Goal: Task Accomplishment & Management: Use online tool/utility

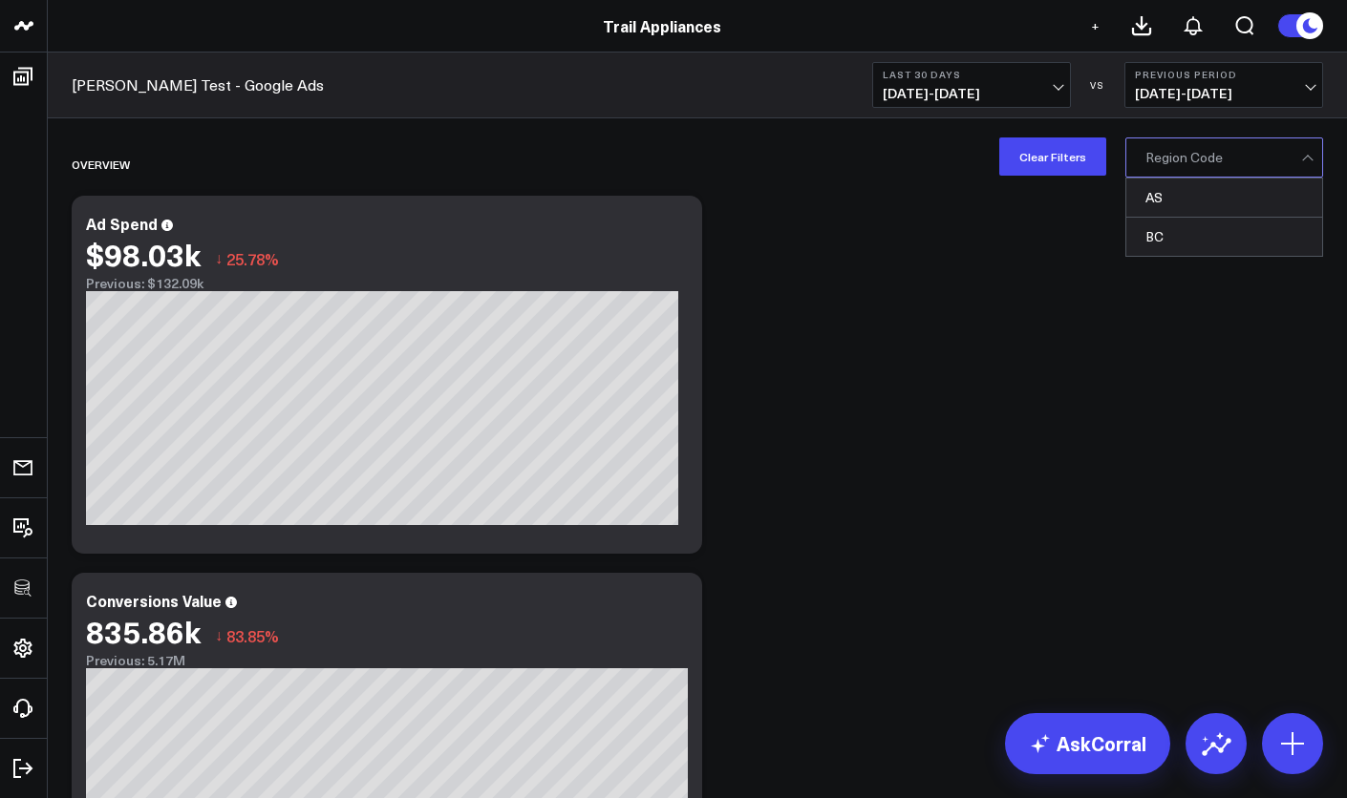
click at [1171, 153] on div "Region Code" at bounding box center [1223, 157] width 156 height 15
click at [1170, 198] on div "AS" at bounding box center [1224, 198] width 196 height 39
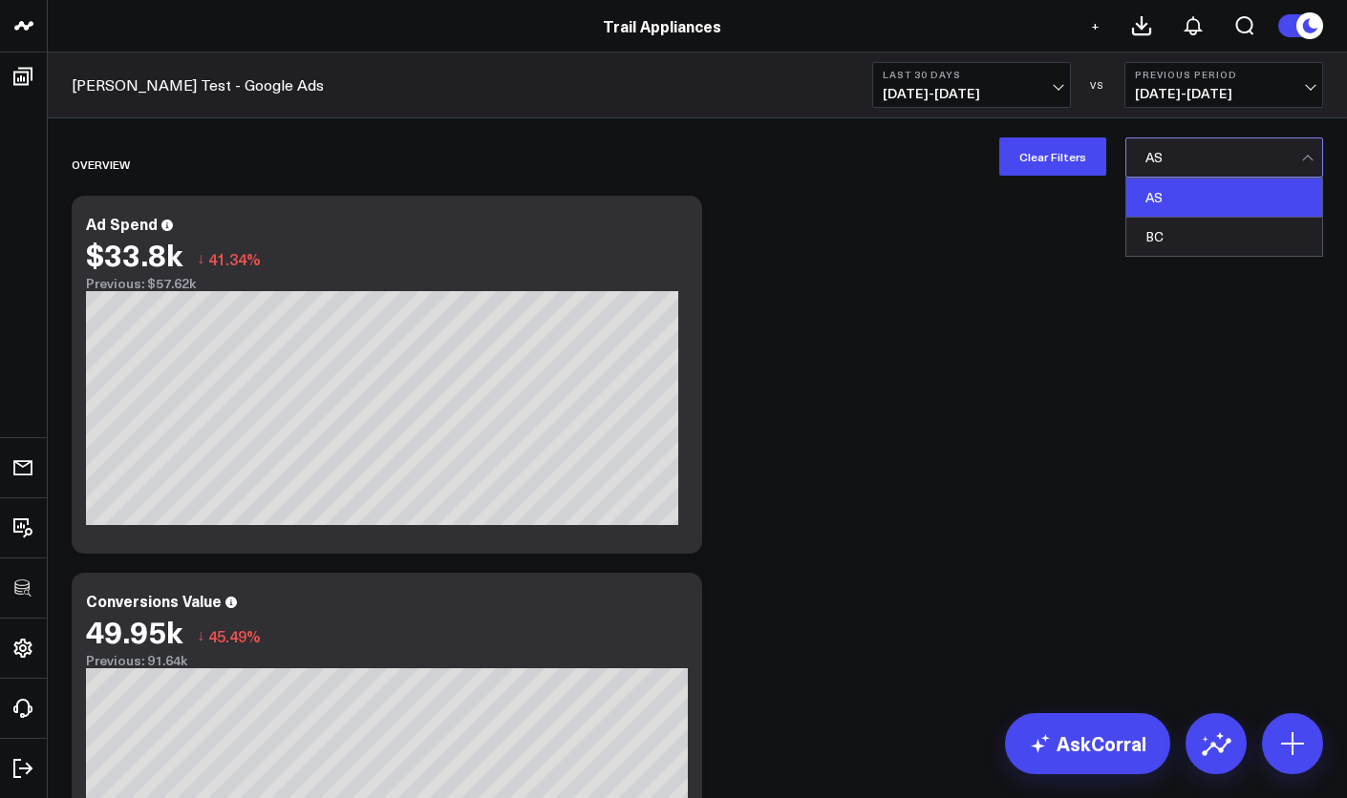
click at [1179, 168] on div at bounding box center [1223, 157] width 156 height 38
click at [1176, 232] on div "BC" at bounding box center [1224, 237] width 196 height 38
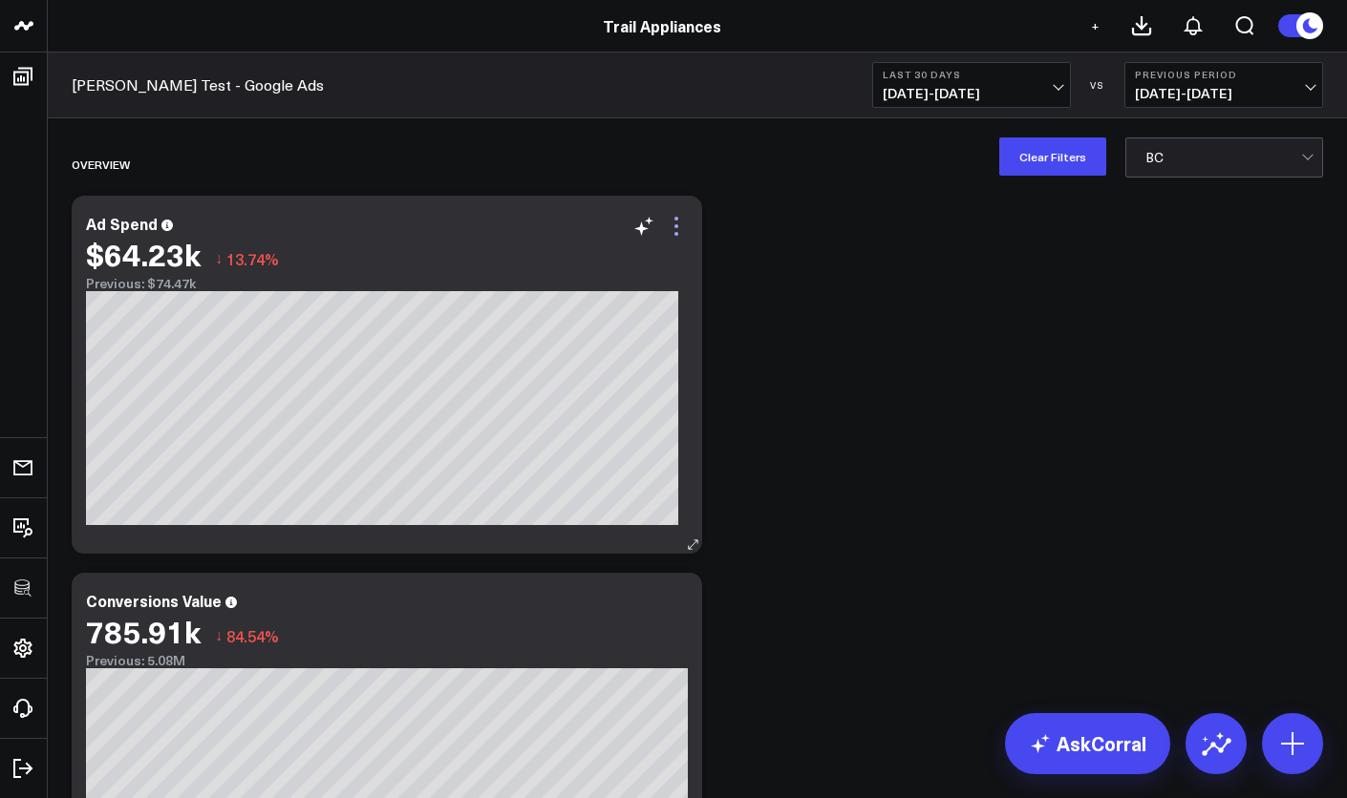
click at [675, 226] on icon at bounding box center [676, 226] width 4 height 4
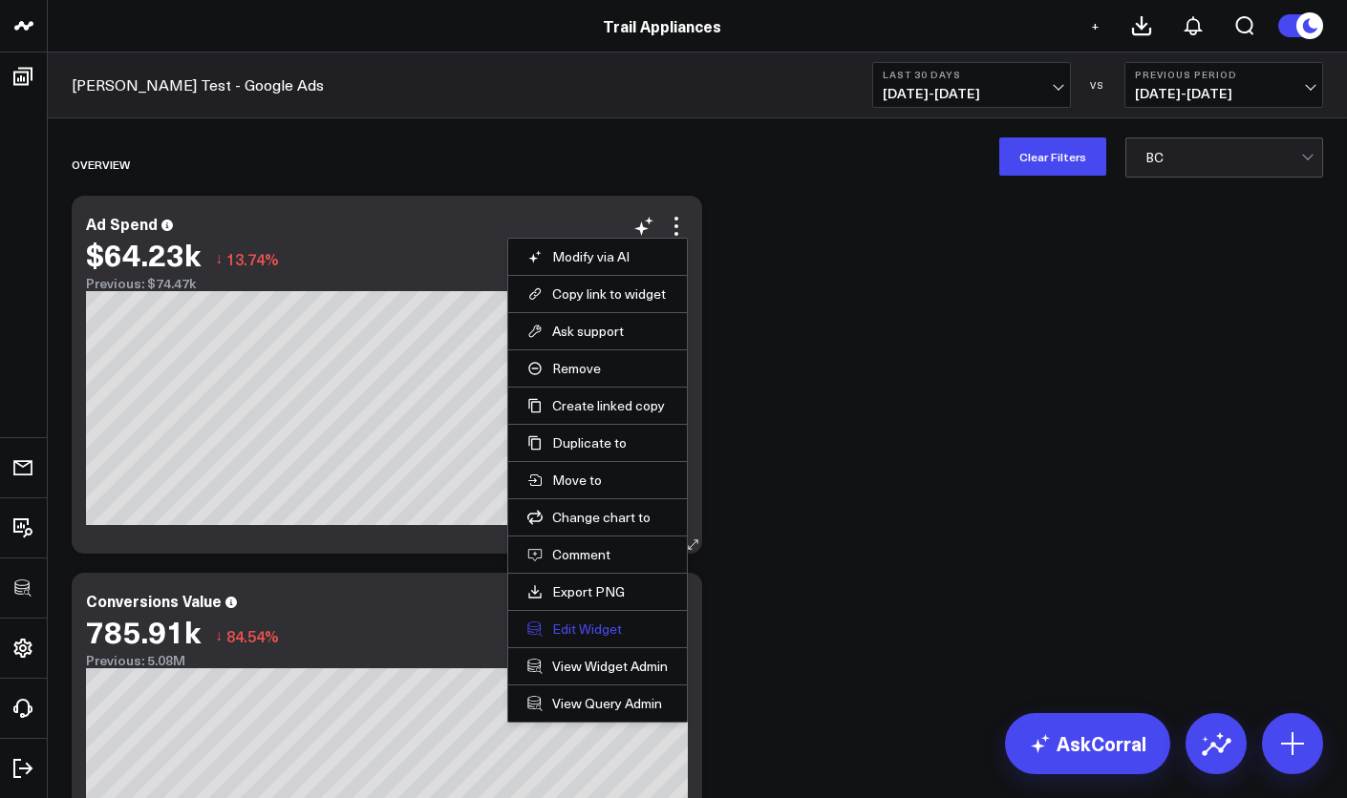
click at [595, 630] on button "Edit Widget" at bounding box center [597, 629] width 140 height 17
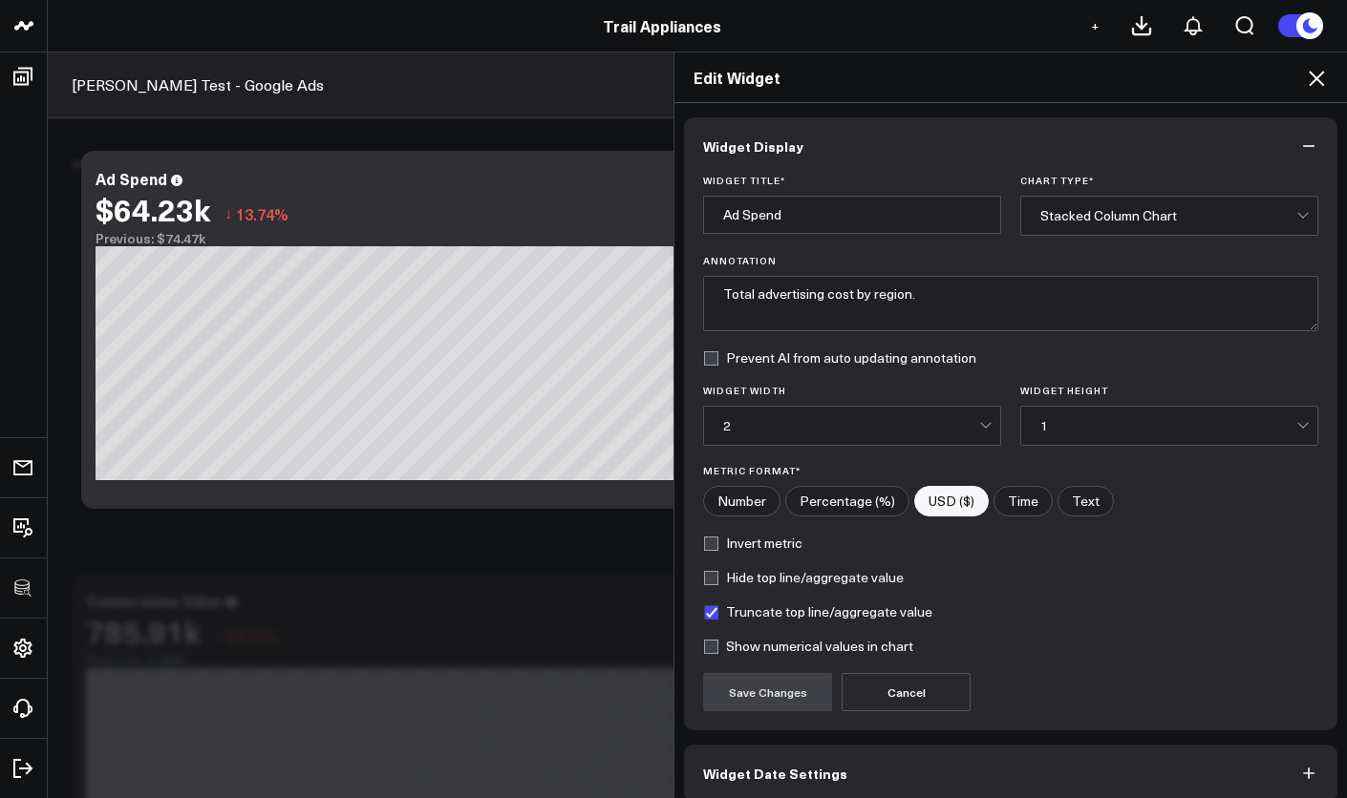
scroll to position [89, 0]
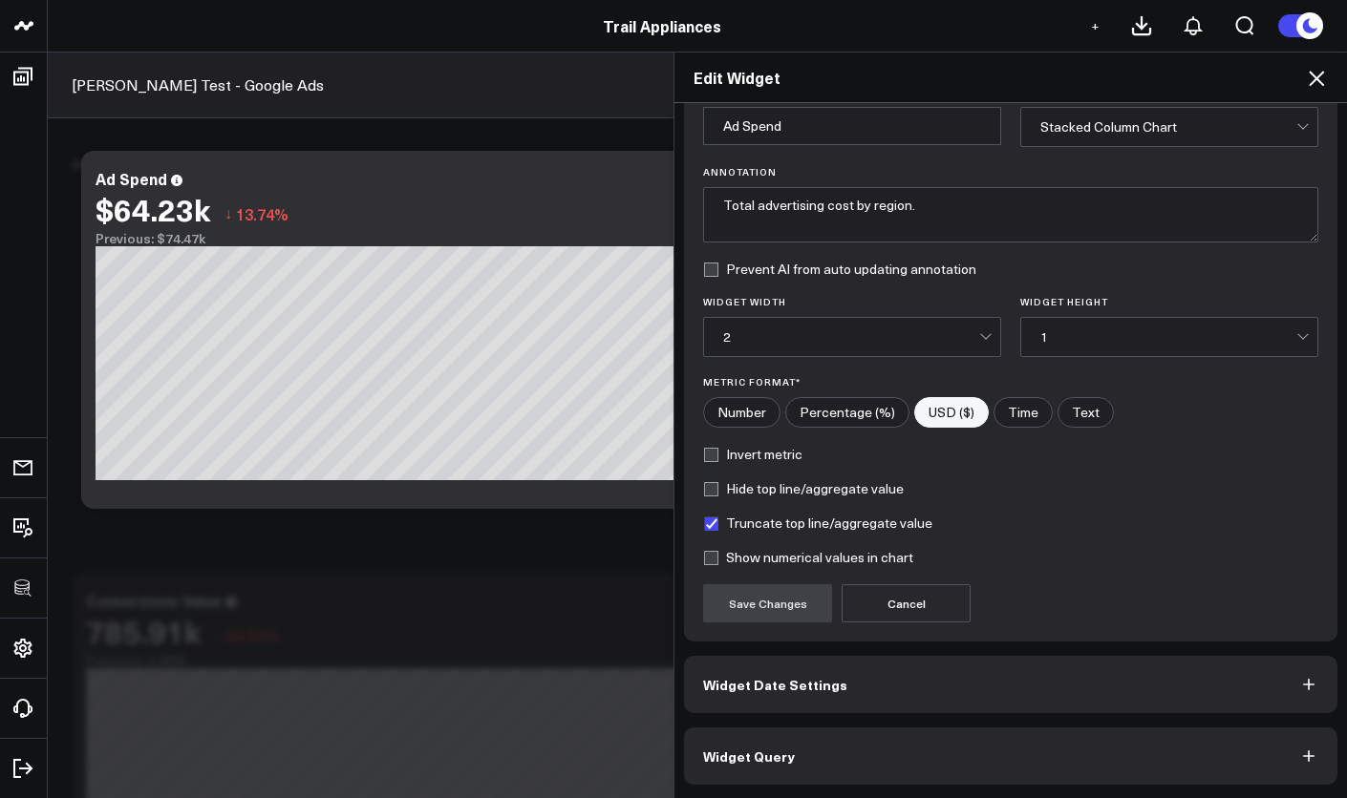
click at [874, 743] on button "Widget Query" at bounding box center [1010, 756] width 653 height 57
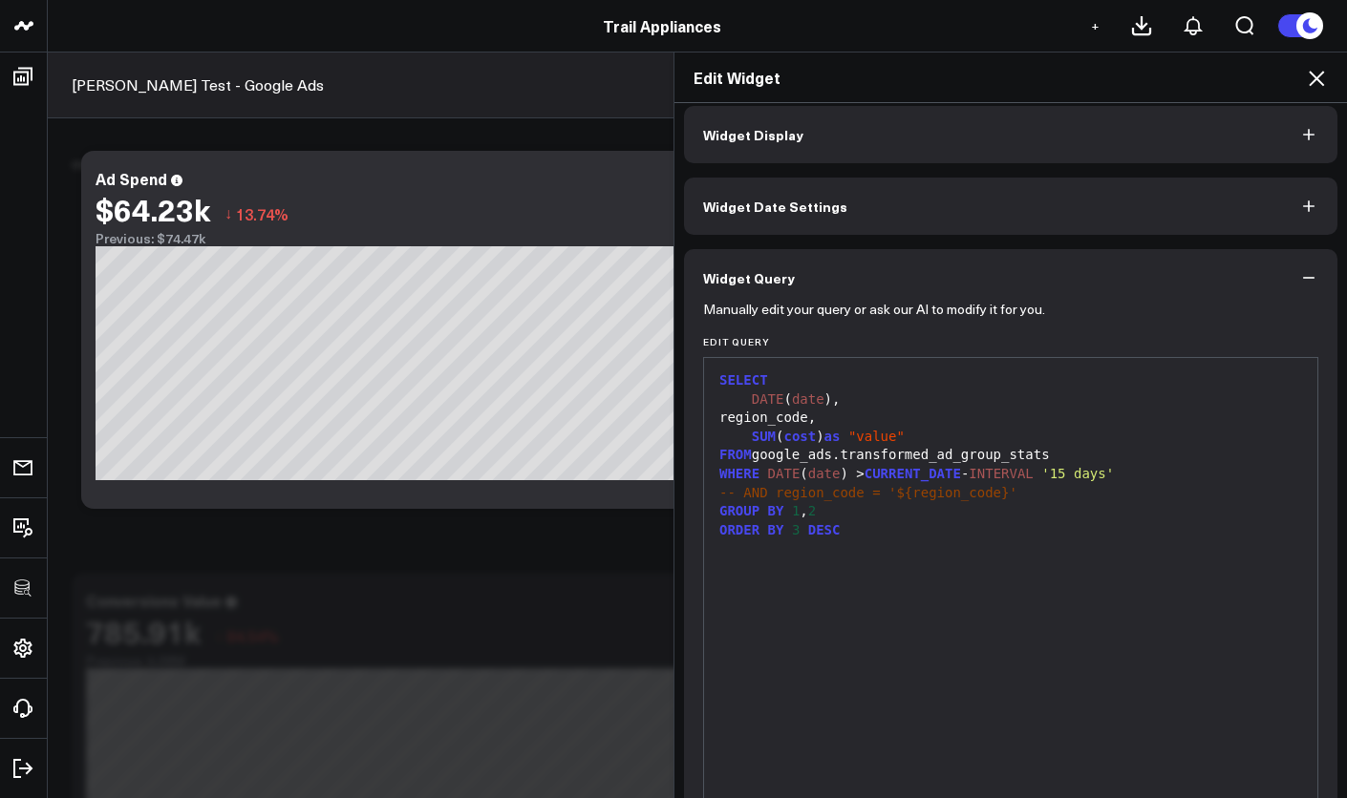
scroll to position [15, 0]
